Goal: Go to known website: Access a specific website the user already knows

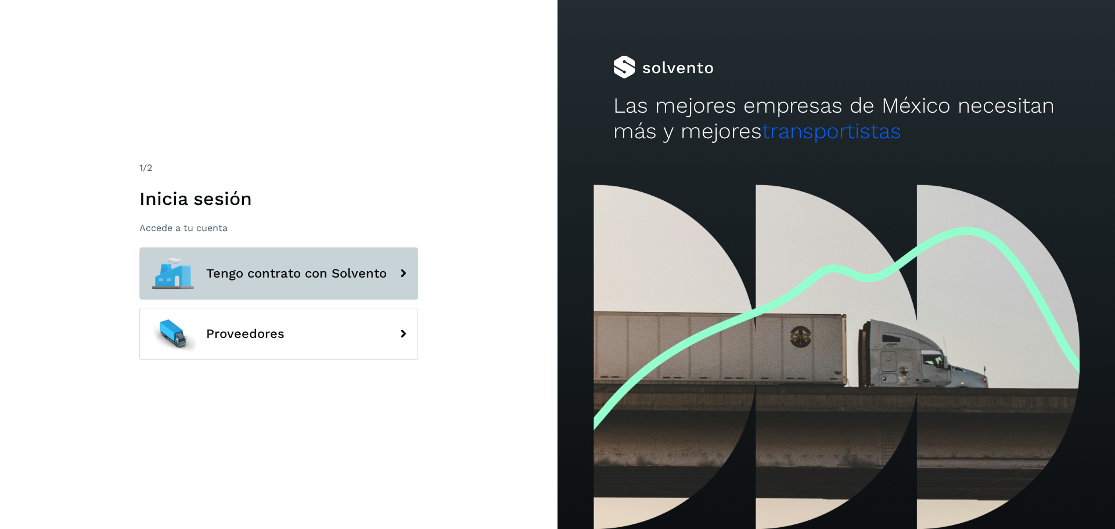
click at [296, 267] on span "Tengo contrato con Solvento" at bounding box center [296, 274] width 181 height 14
click at [285, 282] on button "Tengo contrato con Solvento" at bounding box center [278, 273] width 279 height 52
click at [339, 270] on span "Tengo contrato con Solvento" at bounding box center [296, 274] width 181 height 14
